Goal: Transaction & Acquisition: Purchase product/service

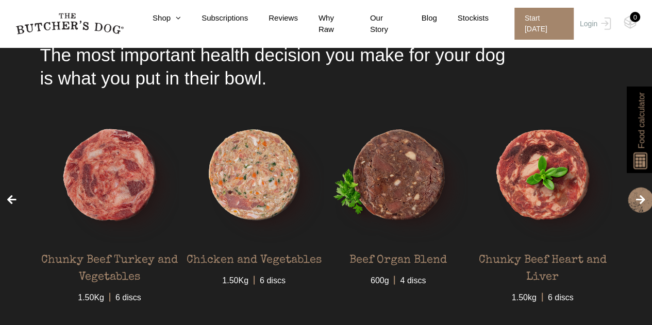
scroll to position [2723, 0]
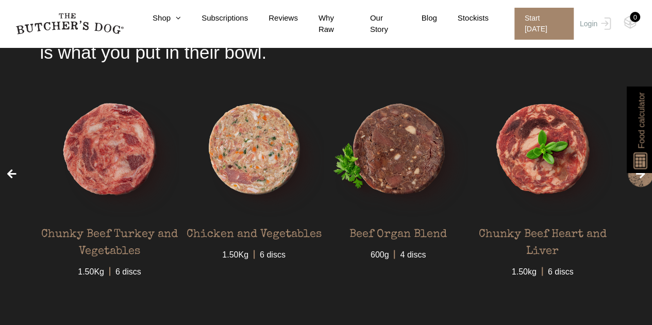
click at [0, 0] on img at bounding box center [0, 0] width 0 height 0
click at [113, 296] on link "View Product" at bounding box center [110, 292] width 56 height 18
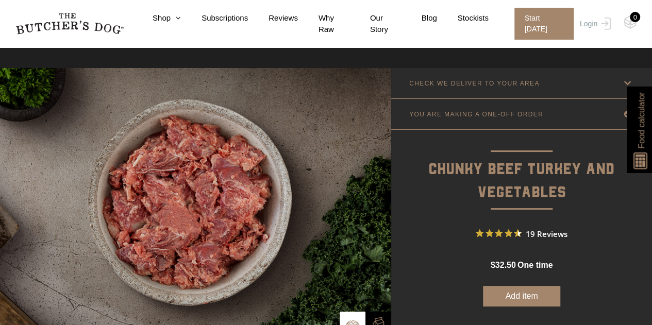
scroll to position [60, 0]
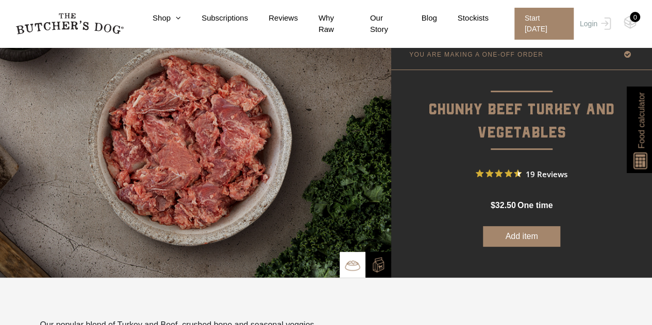
click at [380, 269] on img at bounding box center [378, 264] width 15 height 15
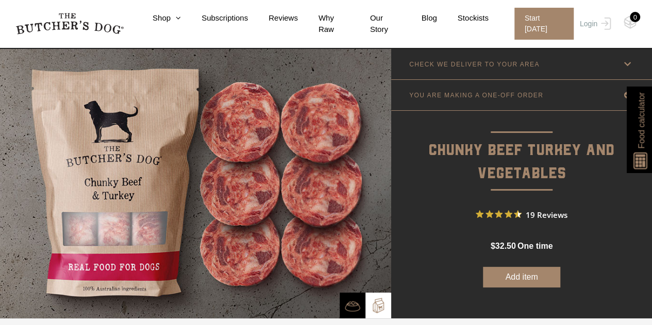
scroll to position [19, 0]
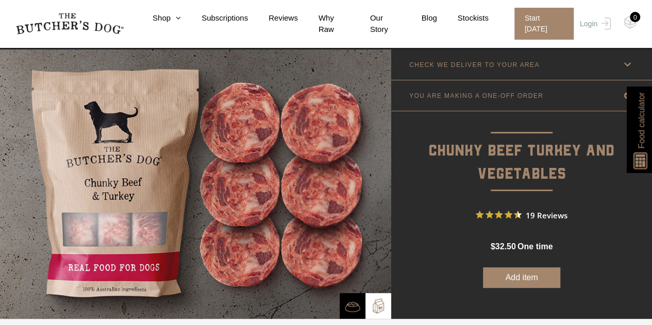
click at [307, 159] on img at bounding box center [195, 184] width 391 height 270
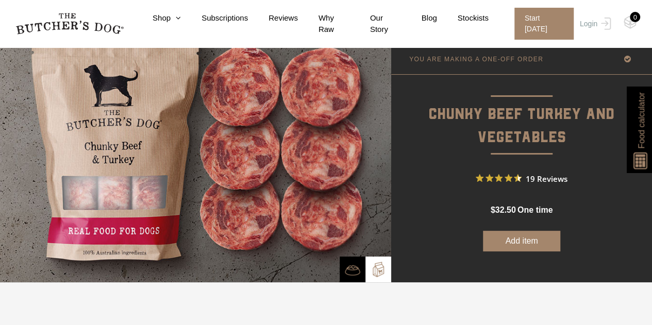
scroll to position [55, 0]
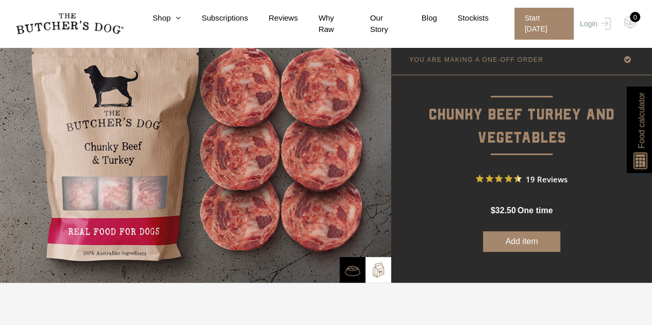
click at [106, 204] on img at bounding box center [195, 148] width 391 height 270
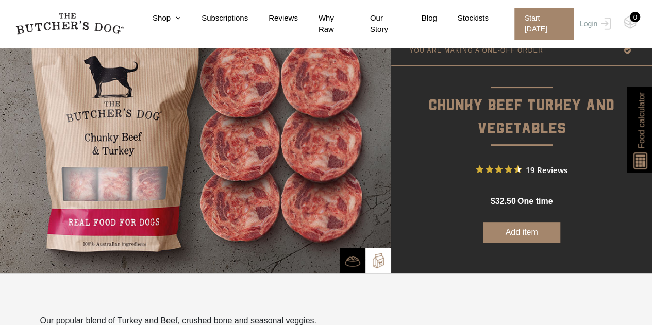
scroll to position [66, 0]
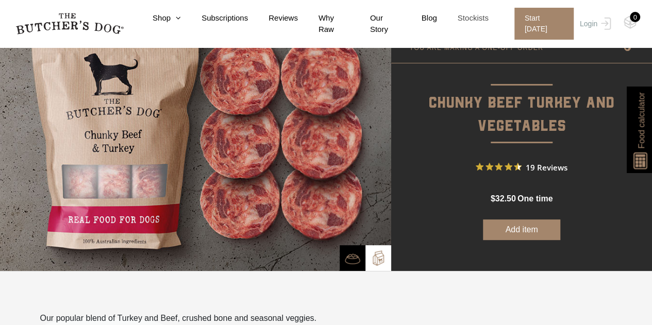
click at [442, 22] on link "Stockists" at bounding box center [463, 18] width 52 height 12
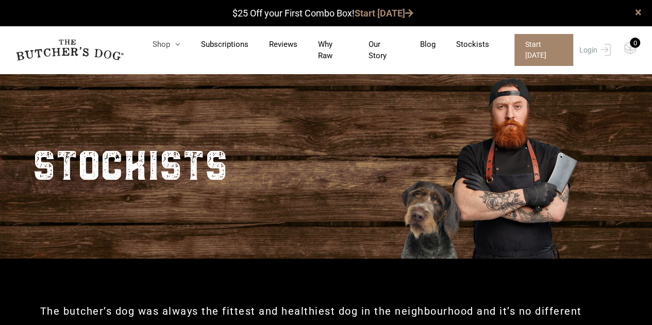
click at [180, 46] on icon at bounding box center [175, 44] width 10 height 8
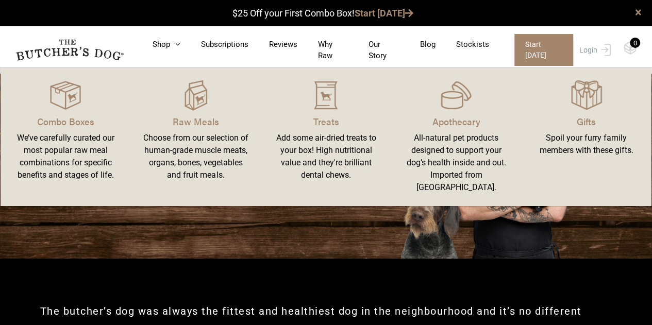
click at [0, 0] on img at bounding box center [0, 0] width 0 height 0
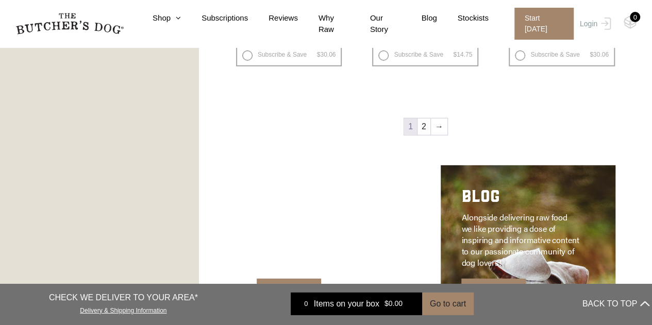
scroll to position [1400, 0]
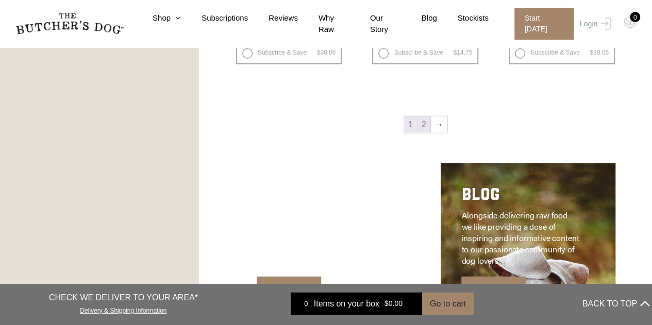
click at [426, 123] on link "2" at bounding box center [423, 124] width 13 height 16
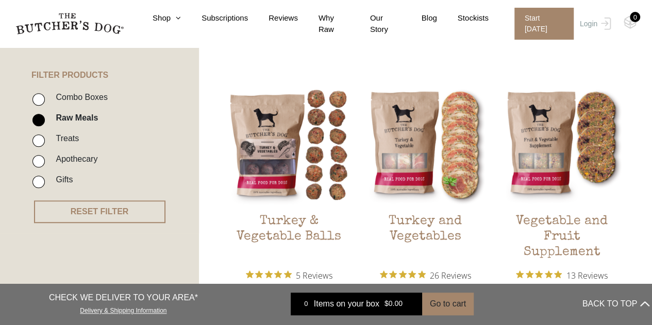
scroll to position [226, 0]
